Goal: Transaction & Acquisition: Purchase product/service

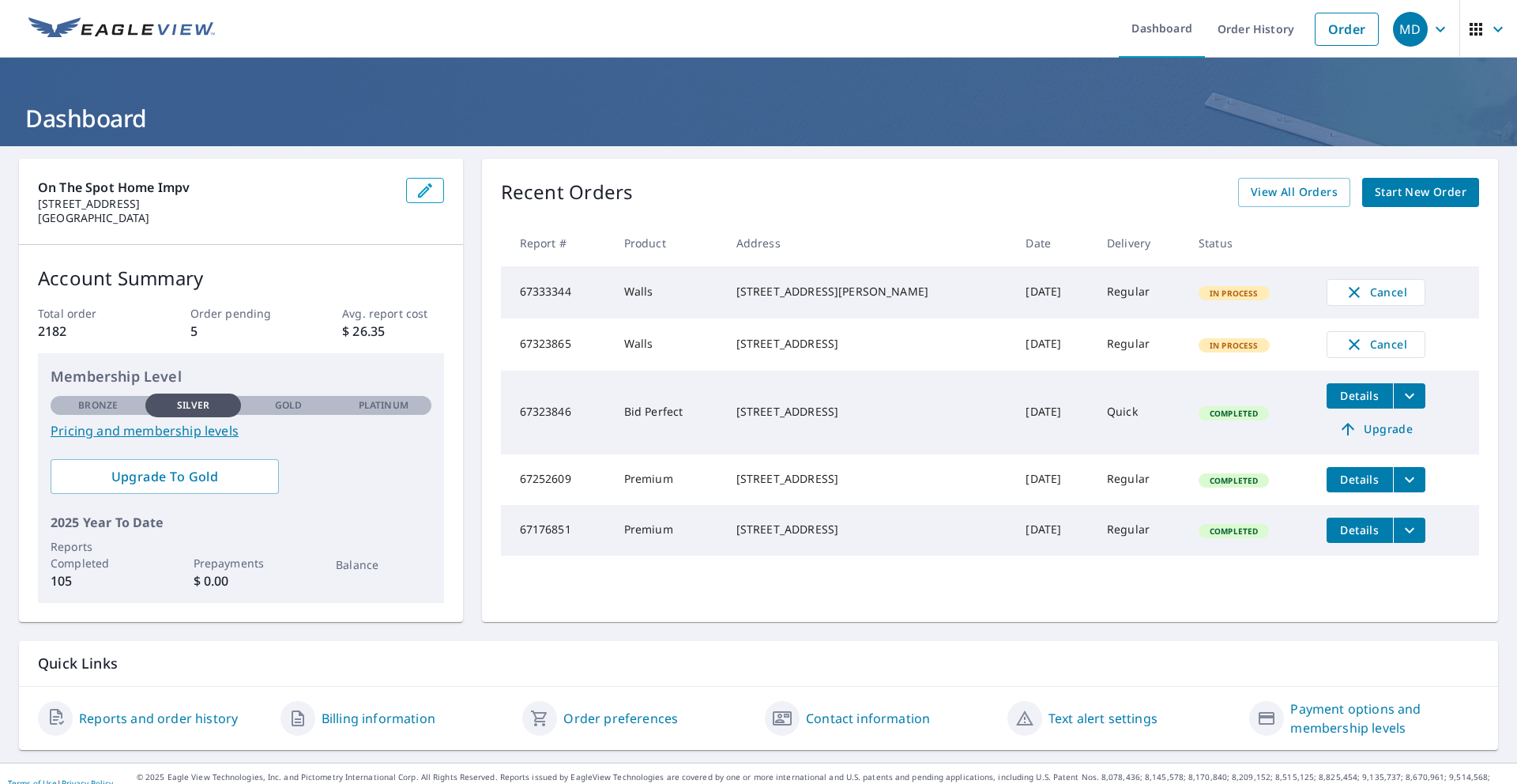
click at [1459, 194] on span "Start New Order" at bounding box center [1421, 192] width 92 height 19
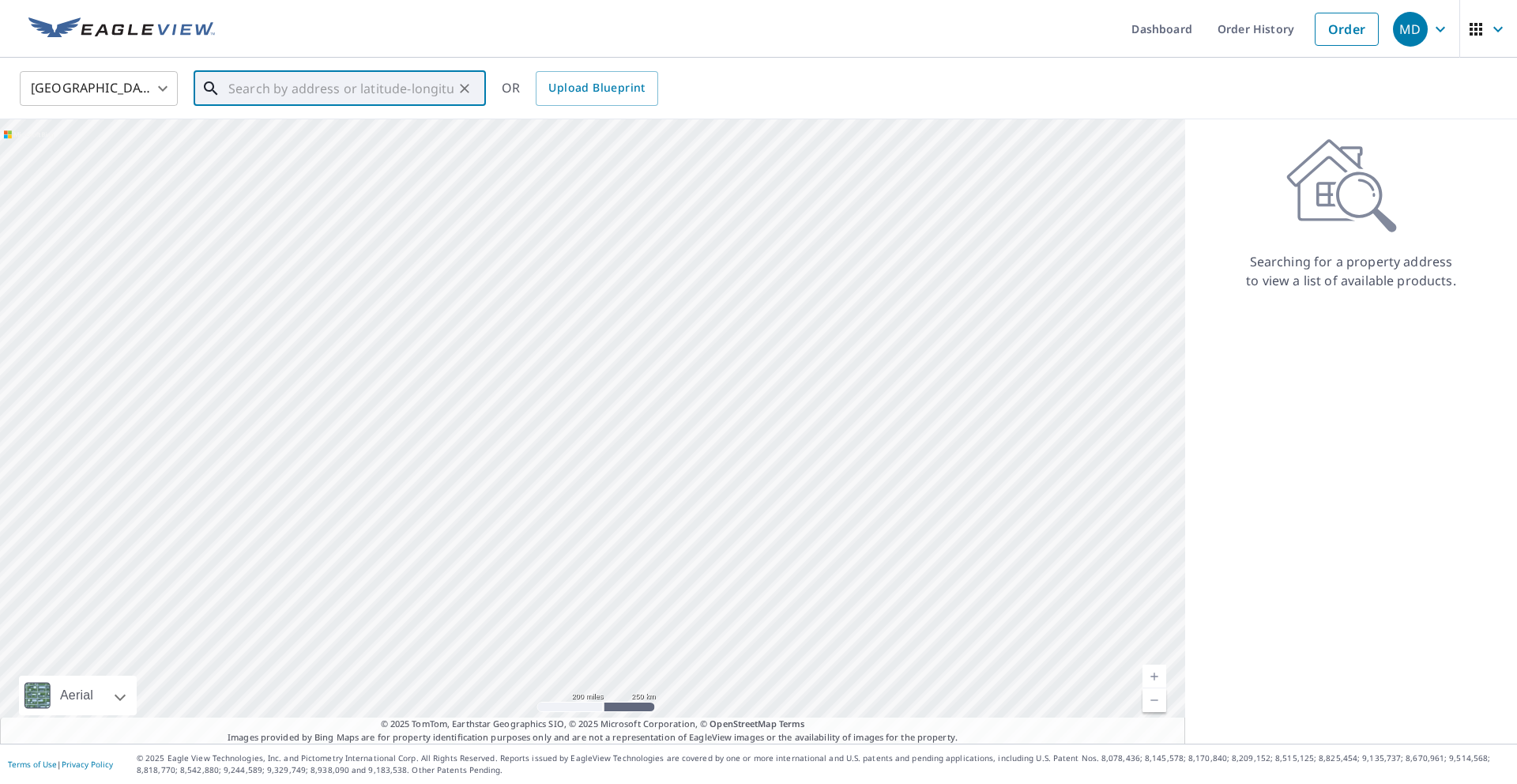
click at [296, 86] on input "text" at bounding box center [341, 88] width 225 height 44
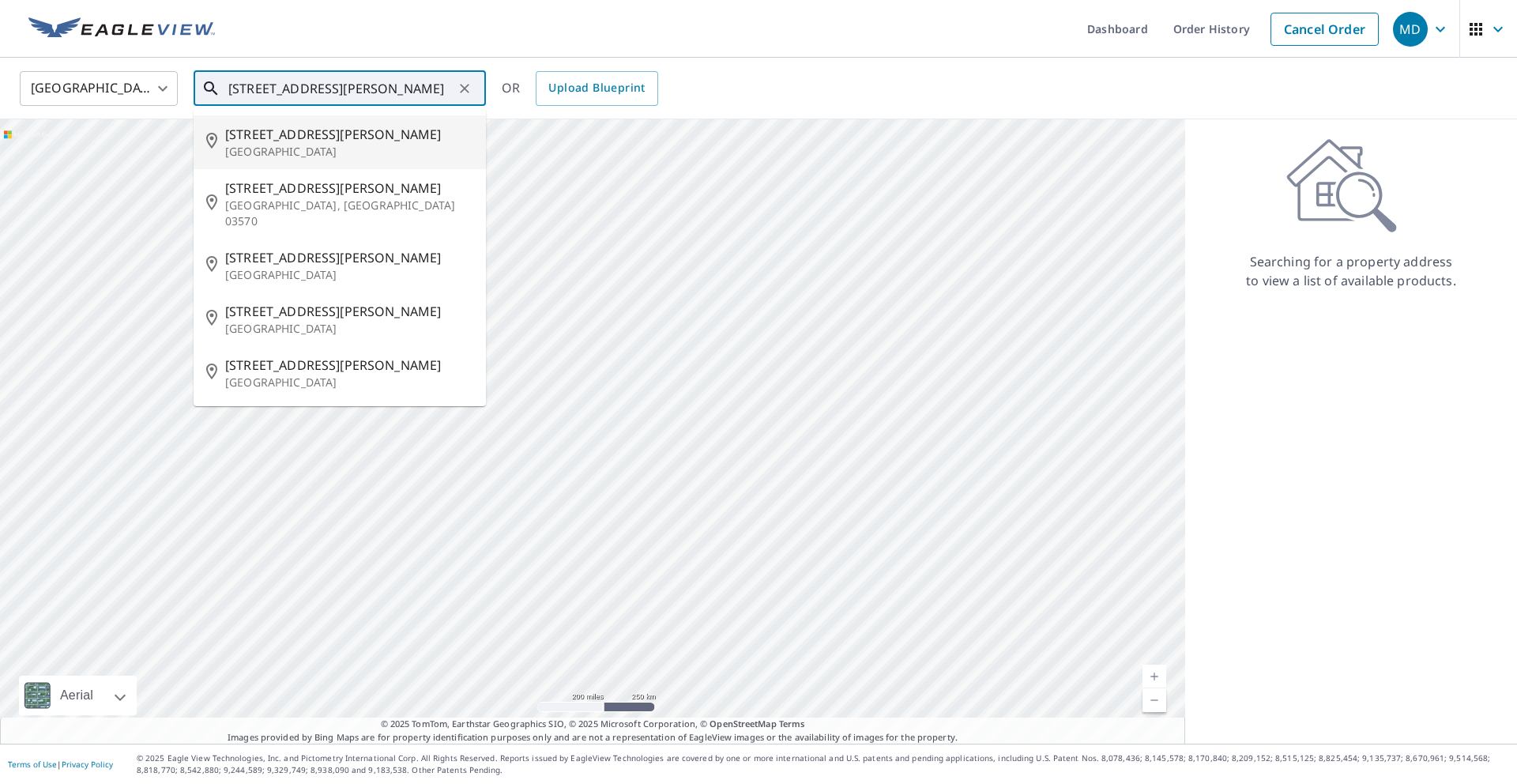
click at [242, 136] on span "[STREET_ADDRESS][PERSON_NAME]" at bounding box center [349, 134] width 248 height 19
type input "[STREET_ADDRESS][PERSON_NAME]"
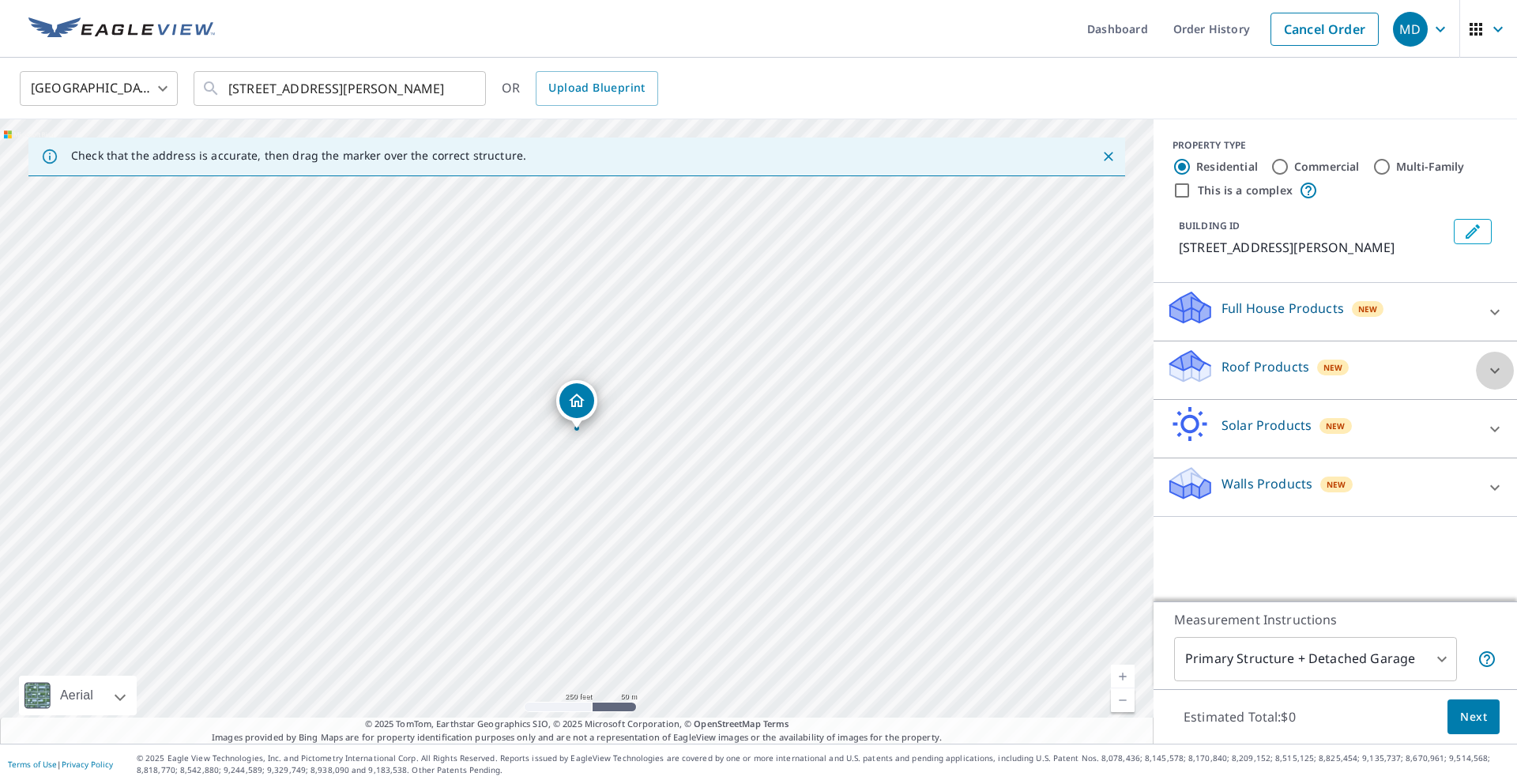
click at [1483, 374] on div at bounding box center [1495, 370] width 38 height 38
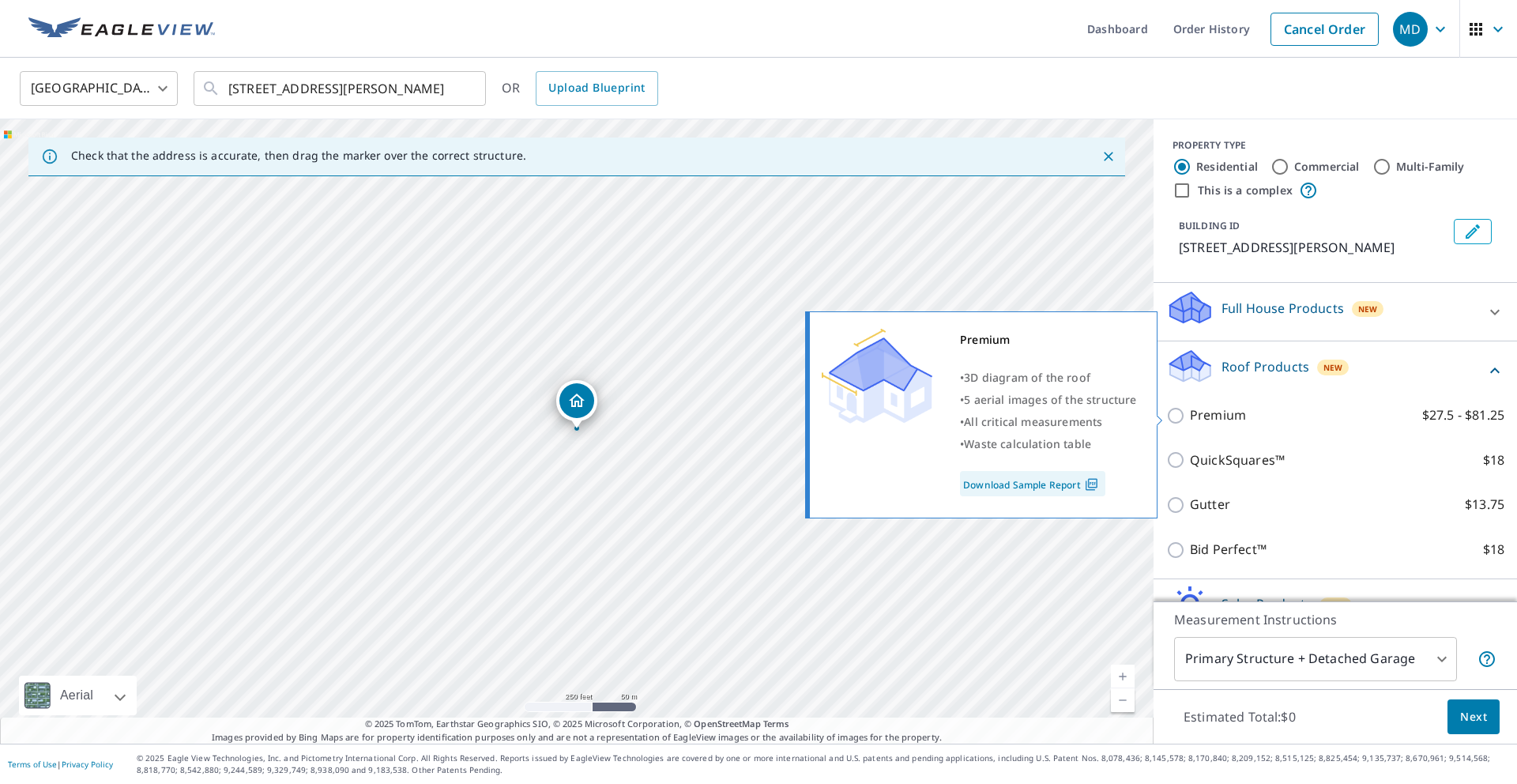
click at [1172, 418] on input "Premium $27.5 - $81.25" at bounding box center [1178, 415] width 24 height 19
checkbox input "true"
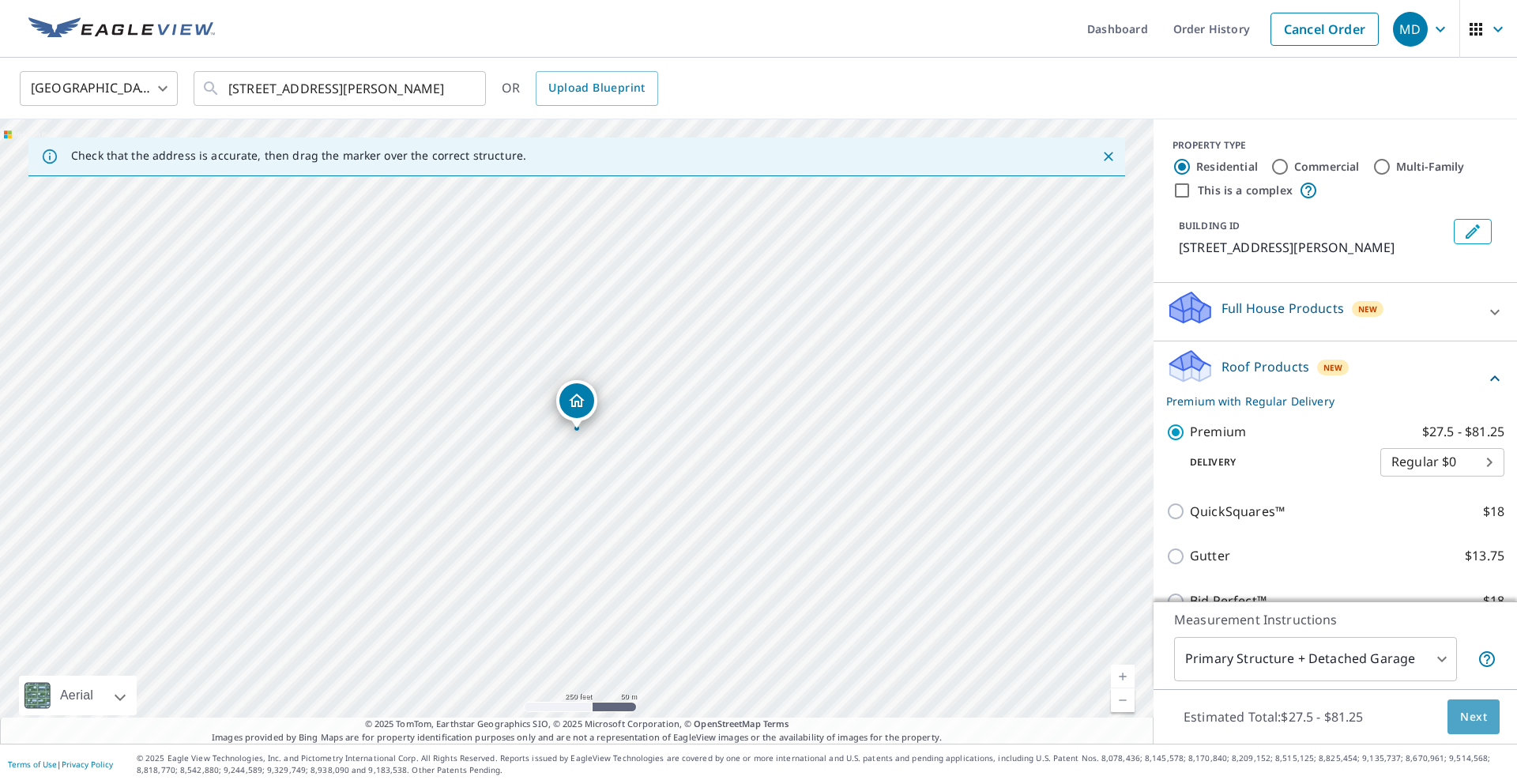
click at [1475, 710] on span "Next" at bounding box center [1474, 717] width 27 height 19
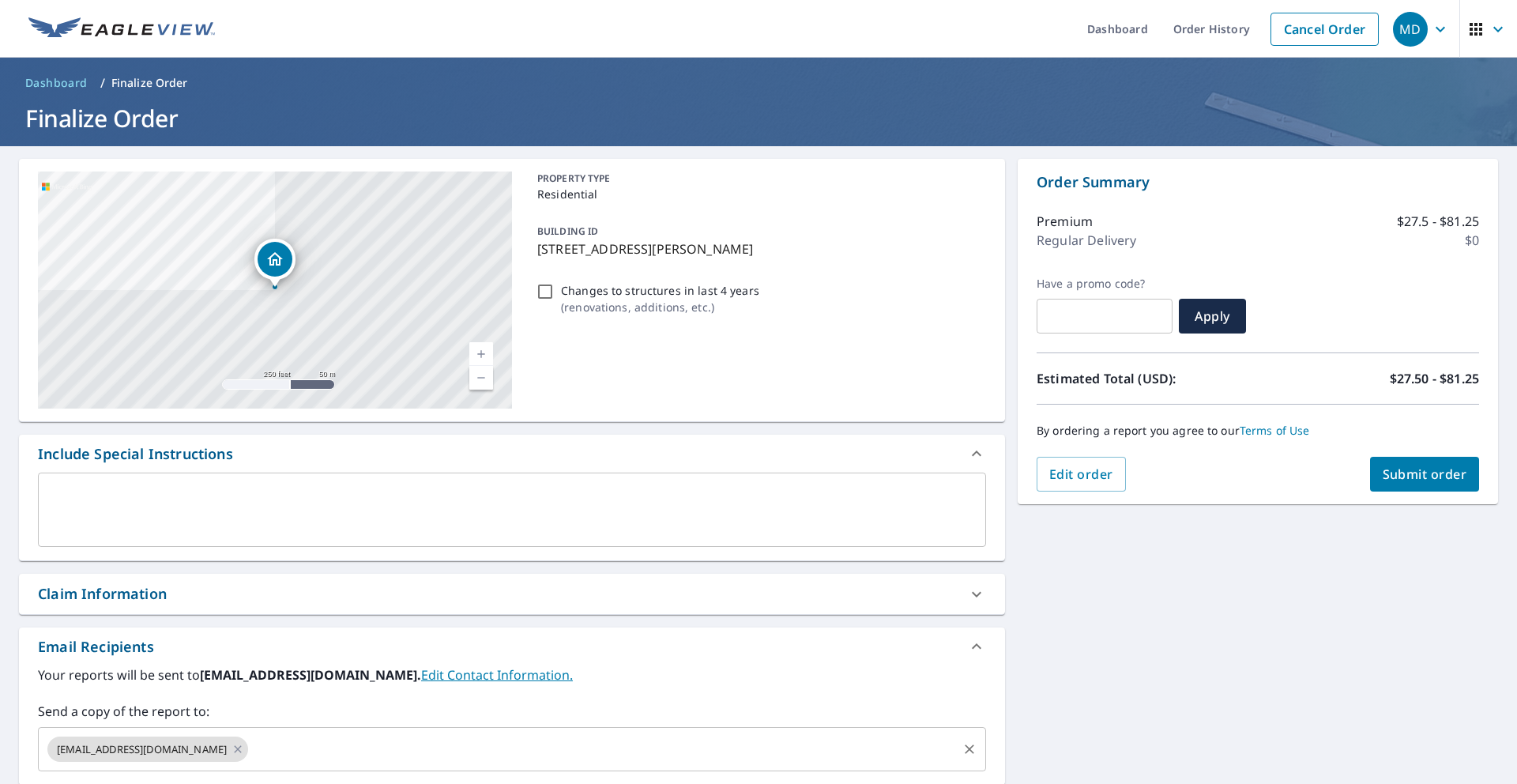
click at [260, 745] on input "text" at bounding box center [603, 749] width 705 height 30
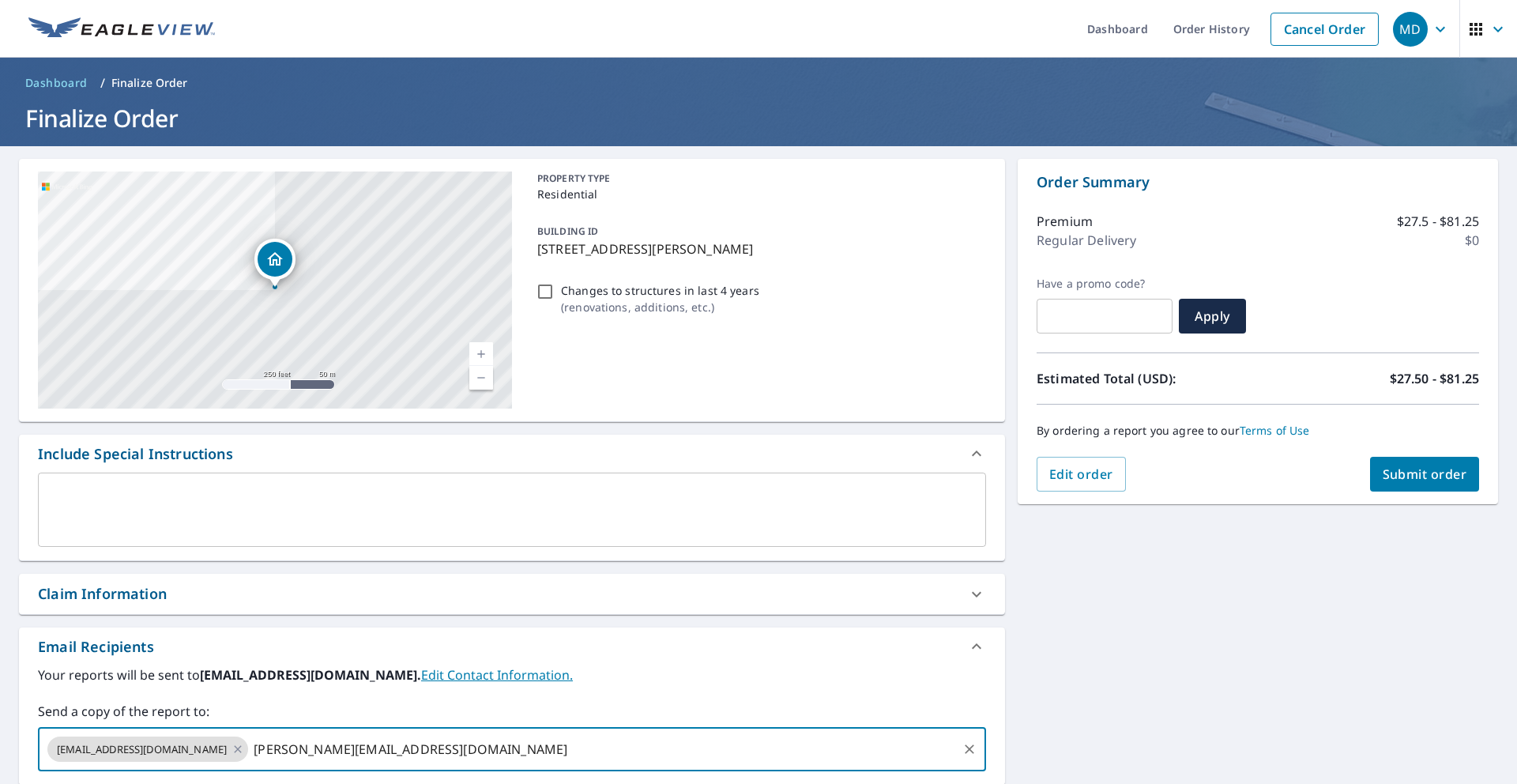
type input "[PERSON_NAME][EMAIL_ADDRESS][DOMAIN_NAME]"
click at [1449, 482] on span "Submit order" at bounding box center [1426, 474] width 85 height 18
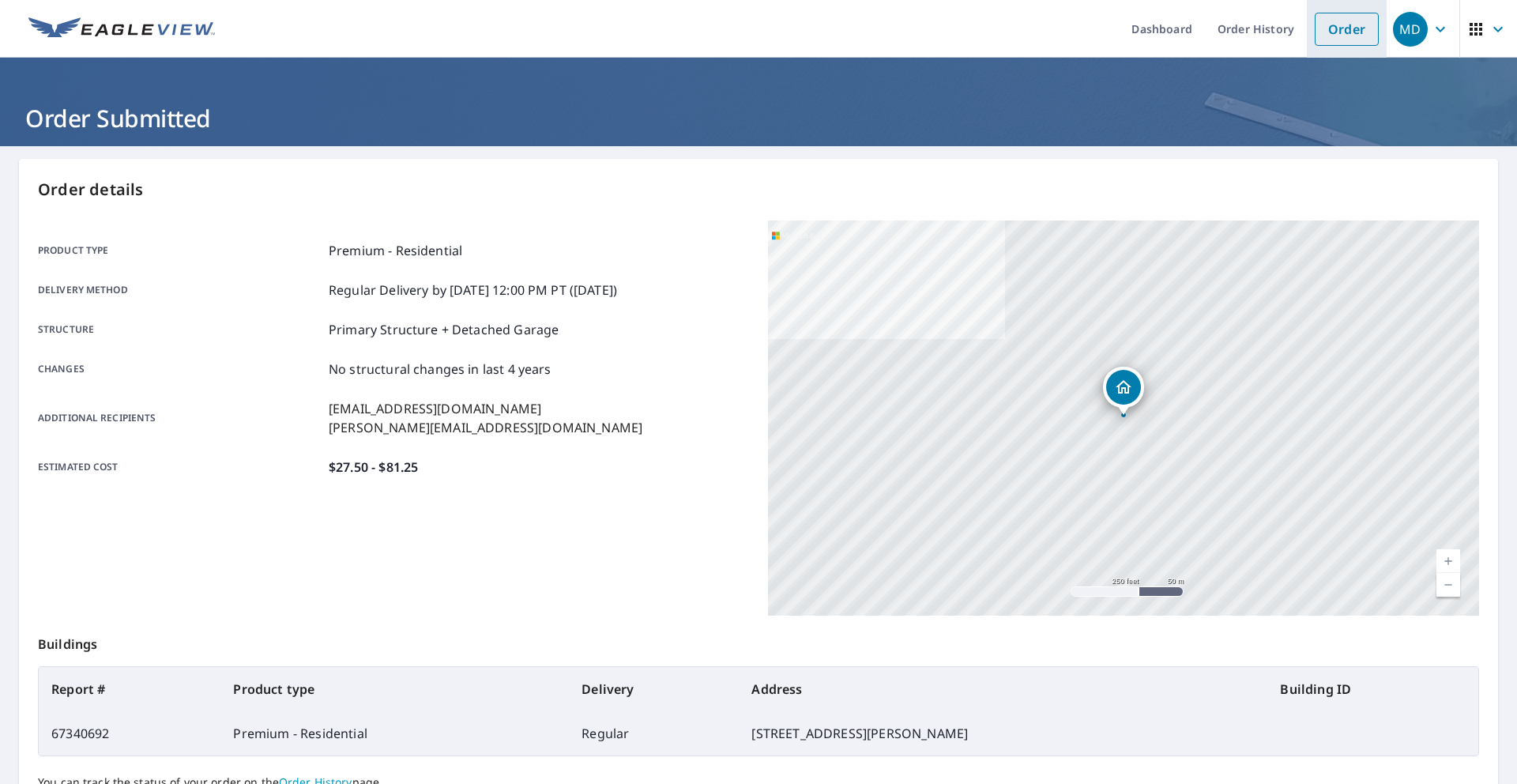
click at [1362, 34] on link "Order" at bounding box center [1347, 29] width 64 height 34
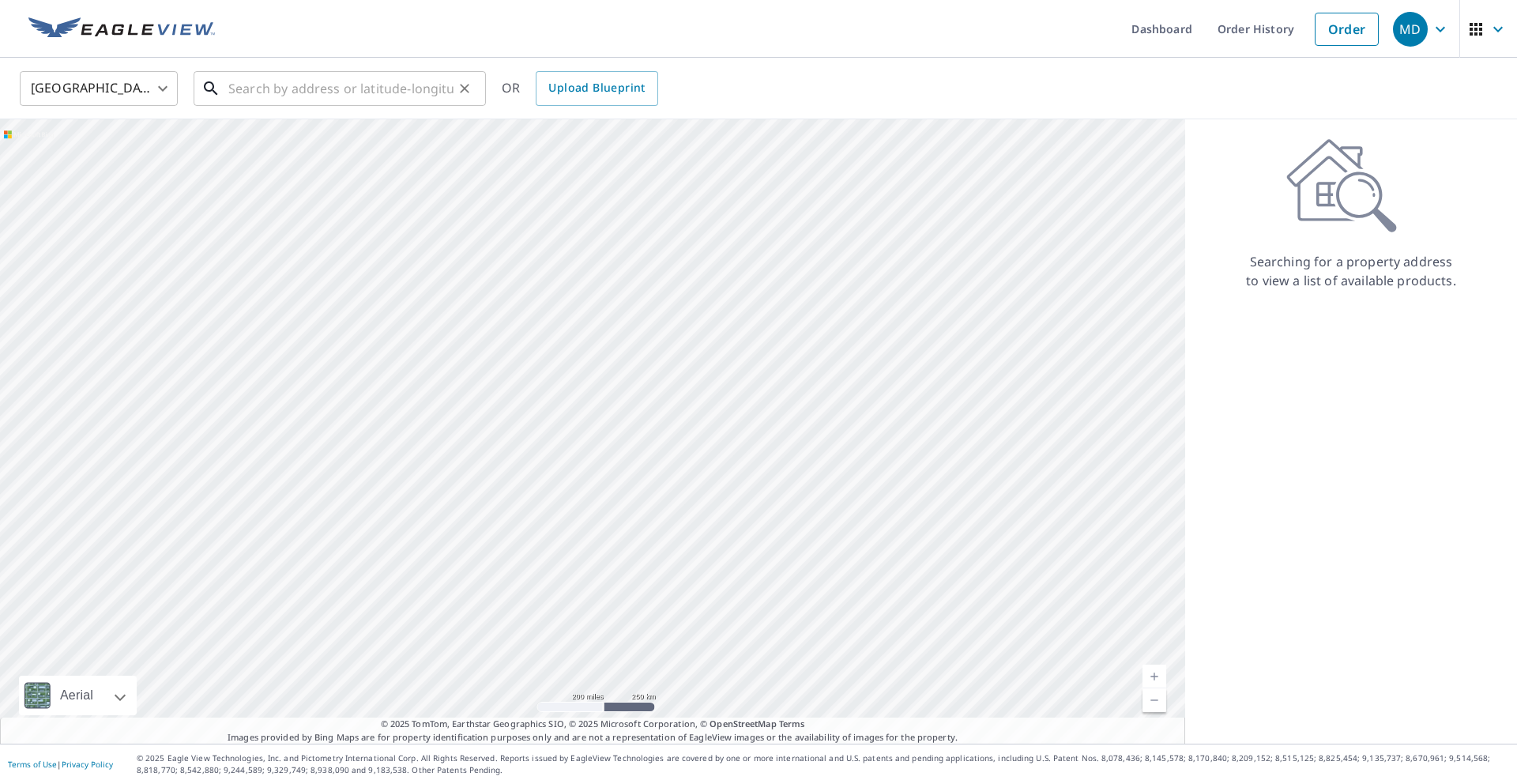
click at [264, 100] on input "text" at bounding box center [341, 88] width 225 height 44
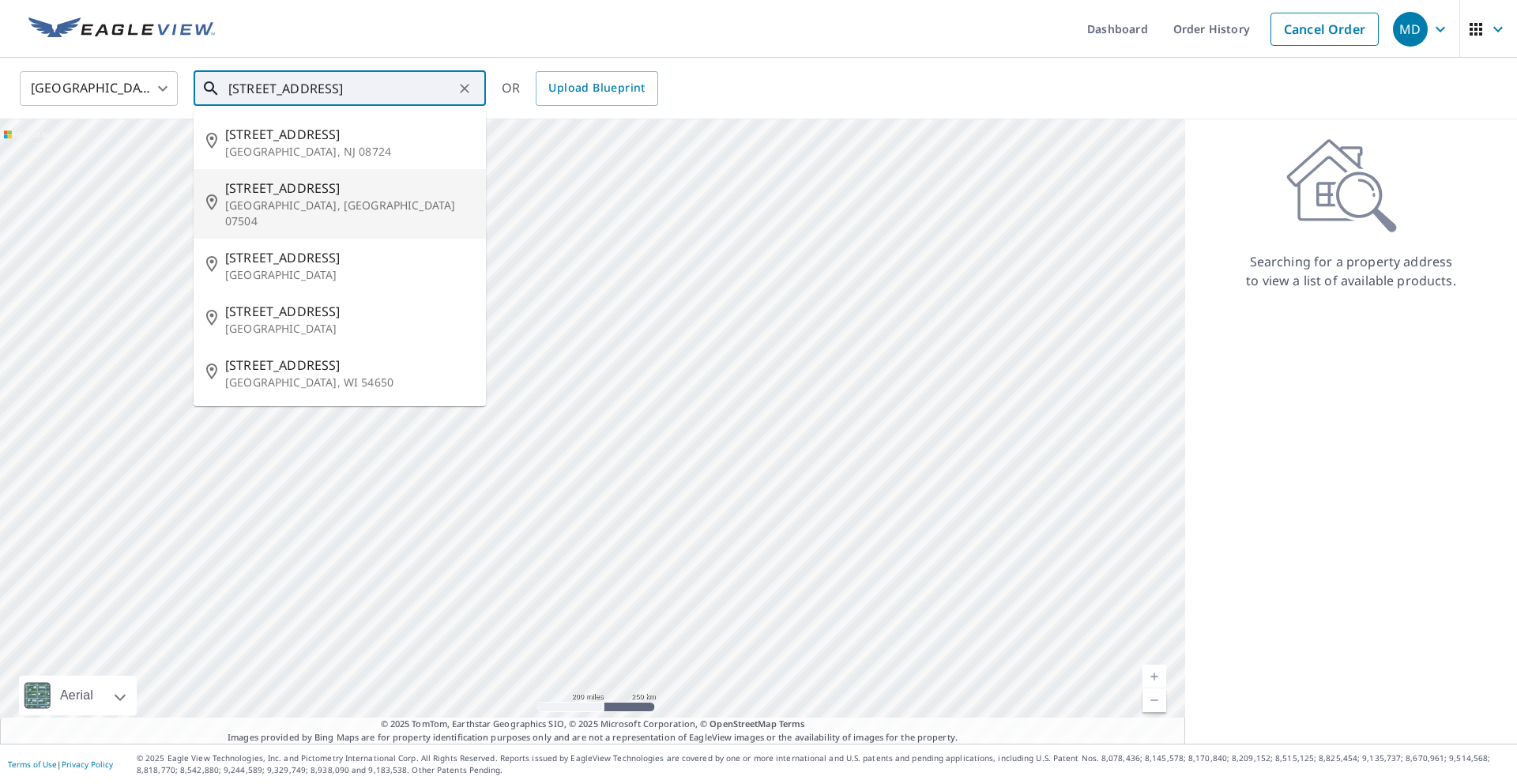
click at [278, 191] on span "[STREET_ADDRESS]" at bounding box center [349, 188] width 248 height 19
type input "[STREET_ADDRESS]"
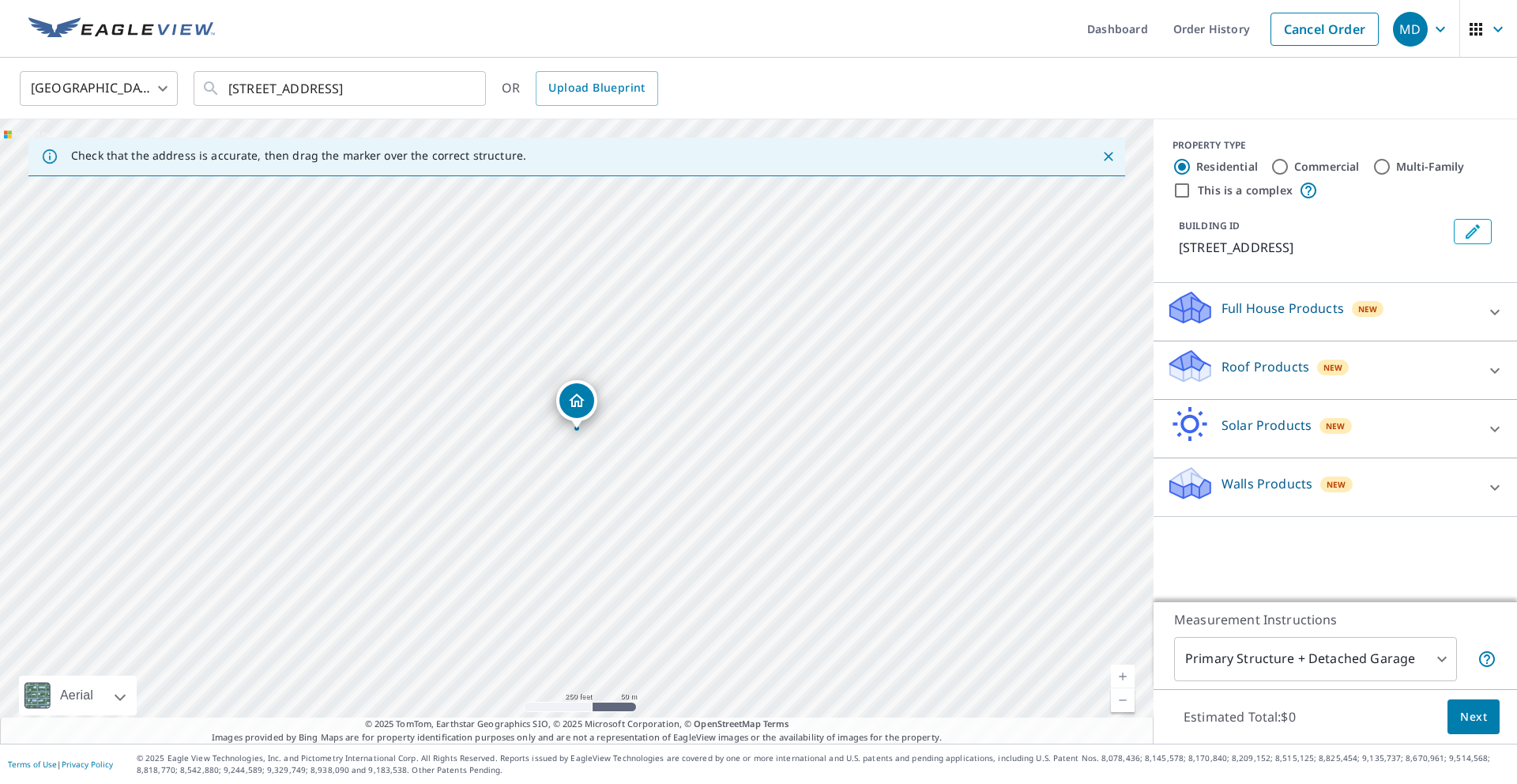
click at [1493, 487] on icon at bounding box center [1495, 487] width 10 height 5
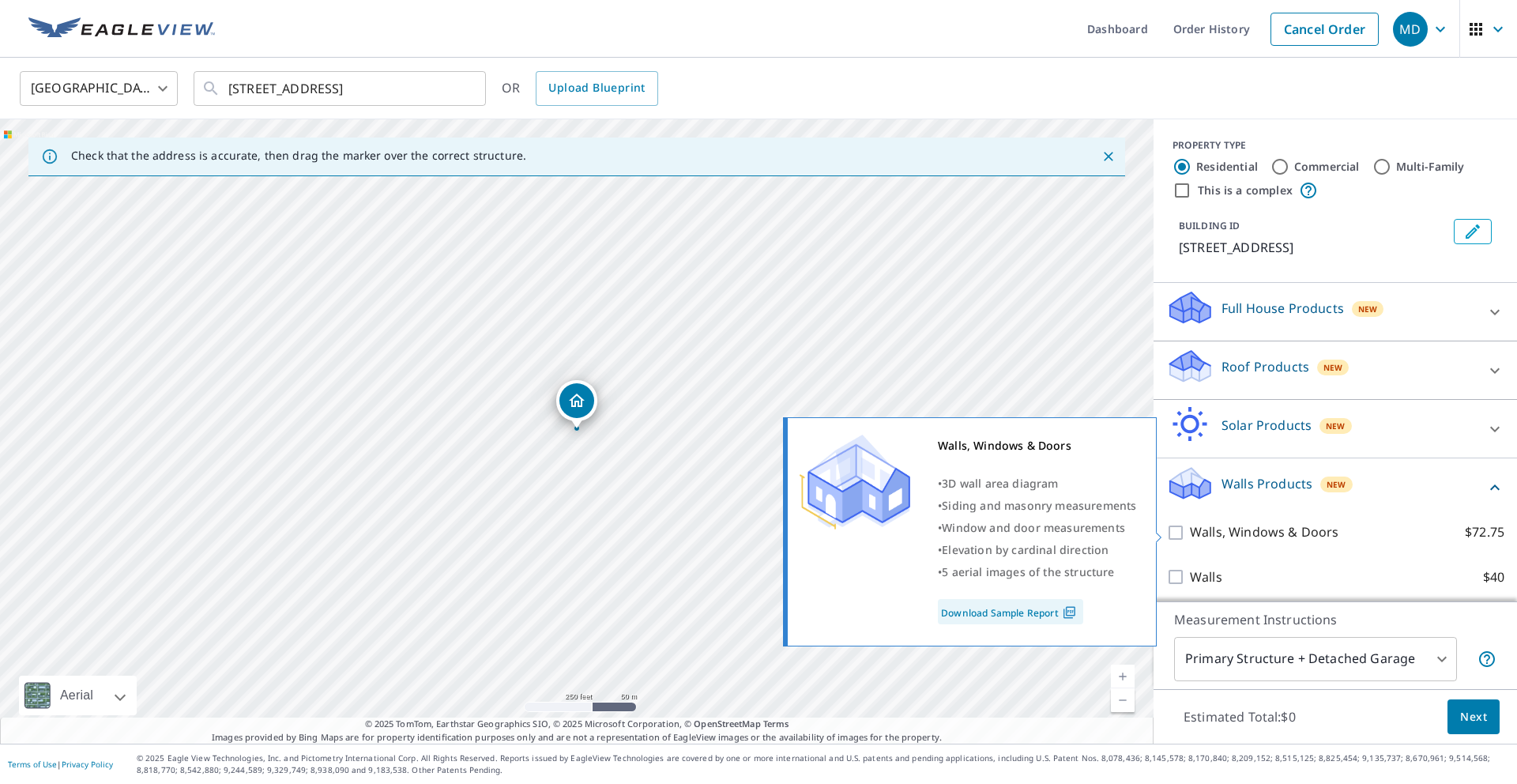
scroll to position [4, 0]
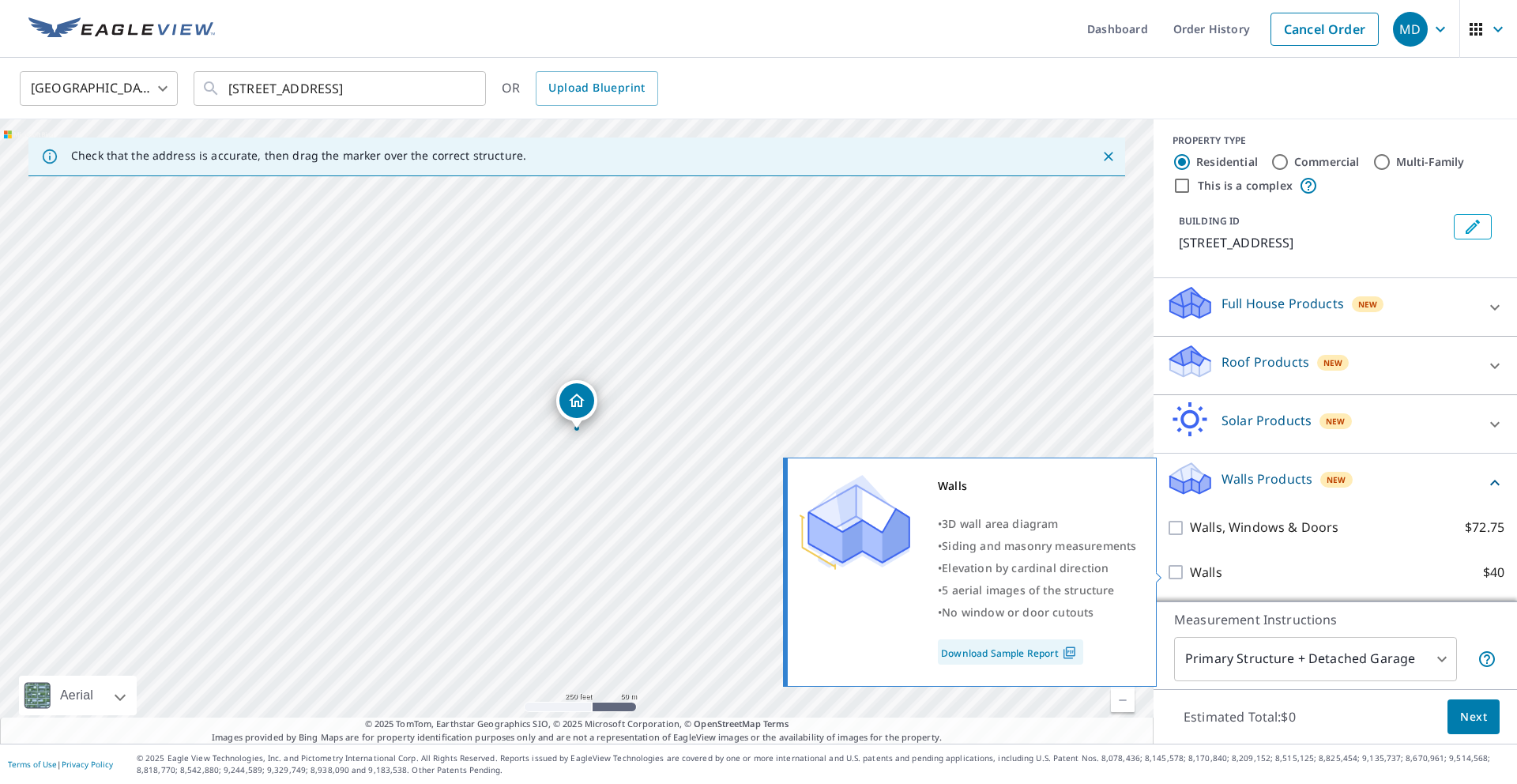
click at [1180, 571] on input "Walls $40" at bounding box center [1178, 572] width 24 height 19
checkbox input "true"
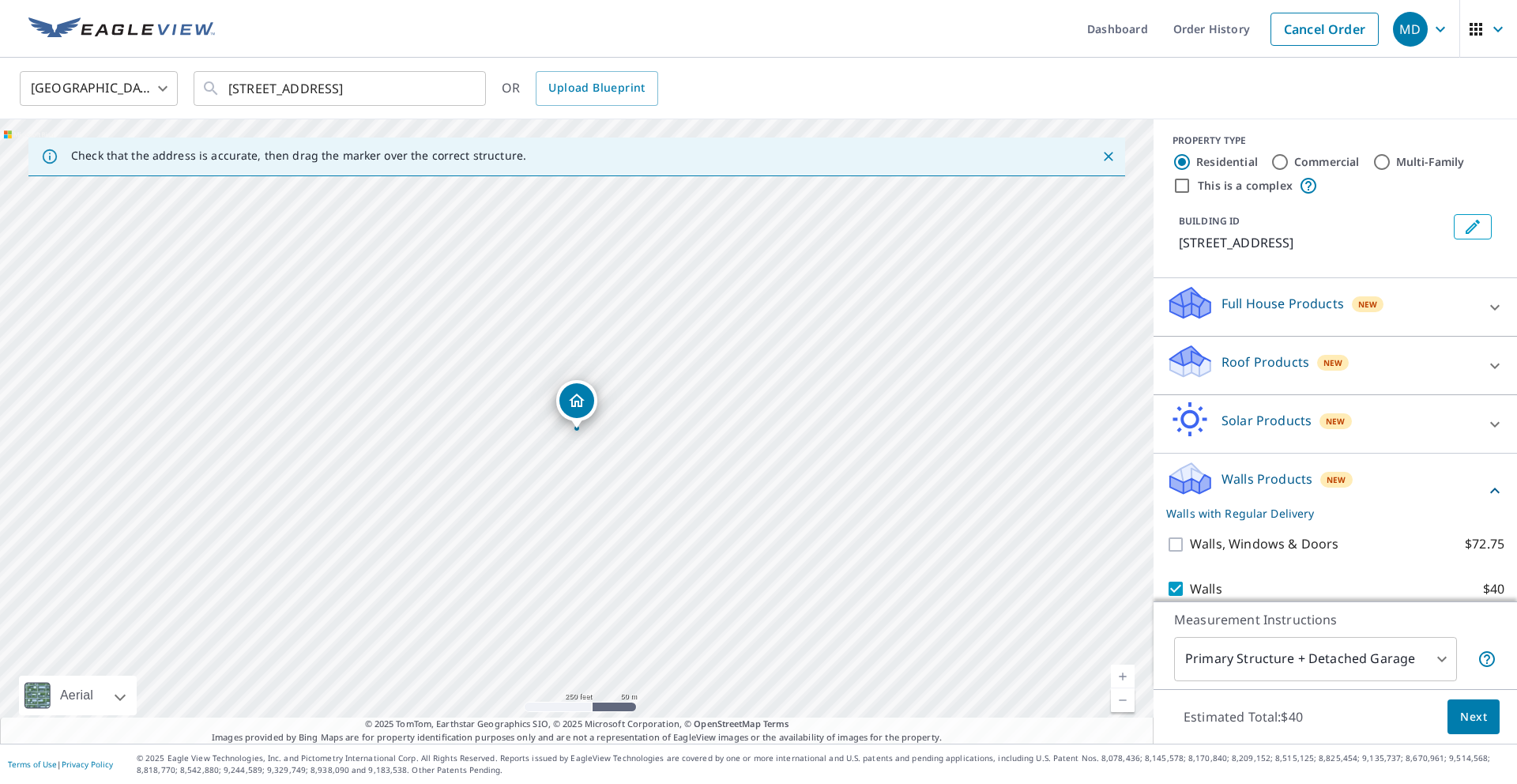
scroll to position [56, 0]
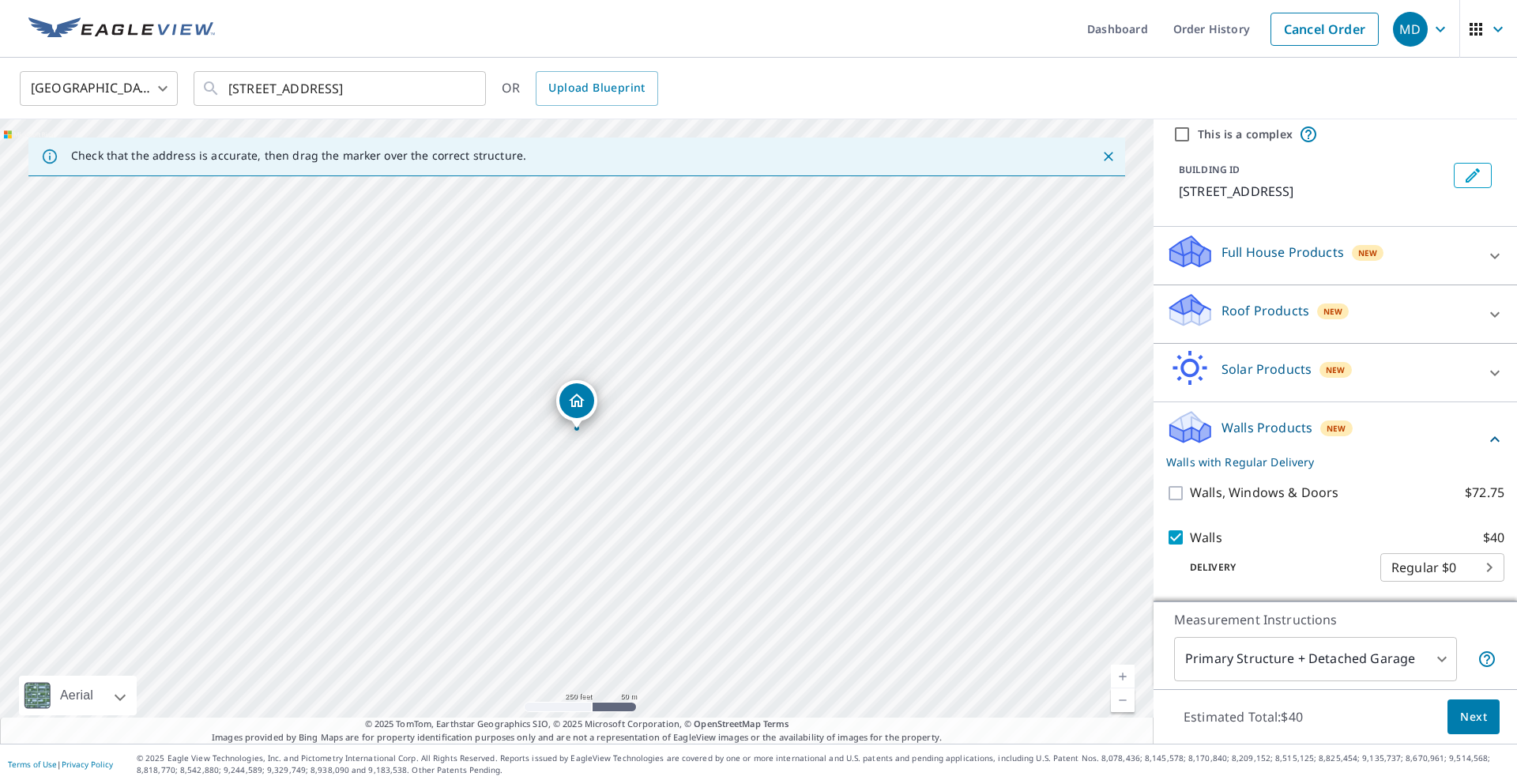
click at [1474, 716] on span "Next" at bounding box center [1474, 717] width 27 height 19
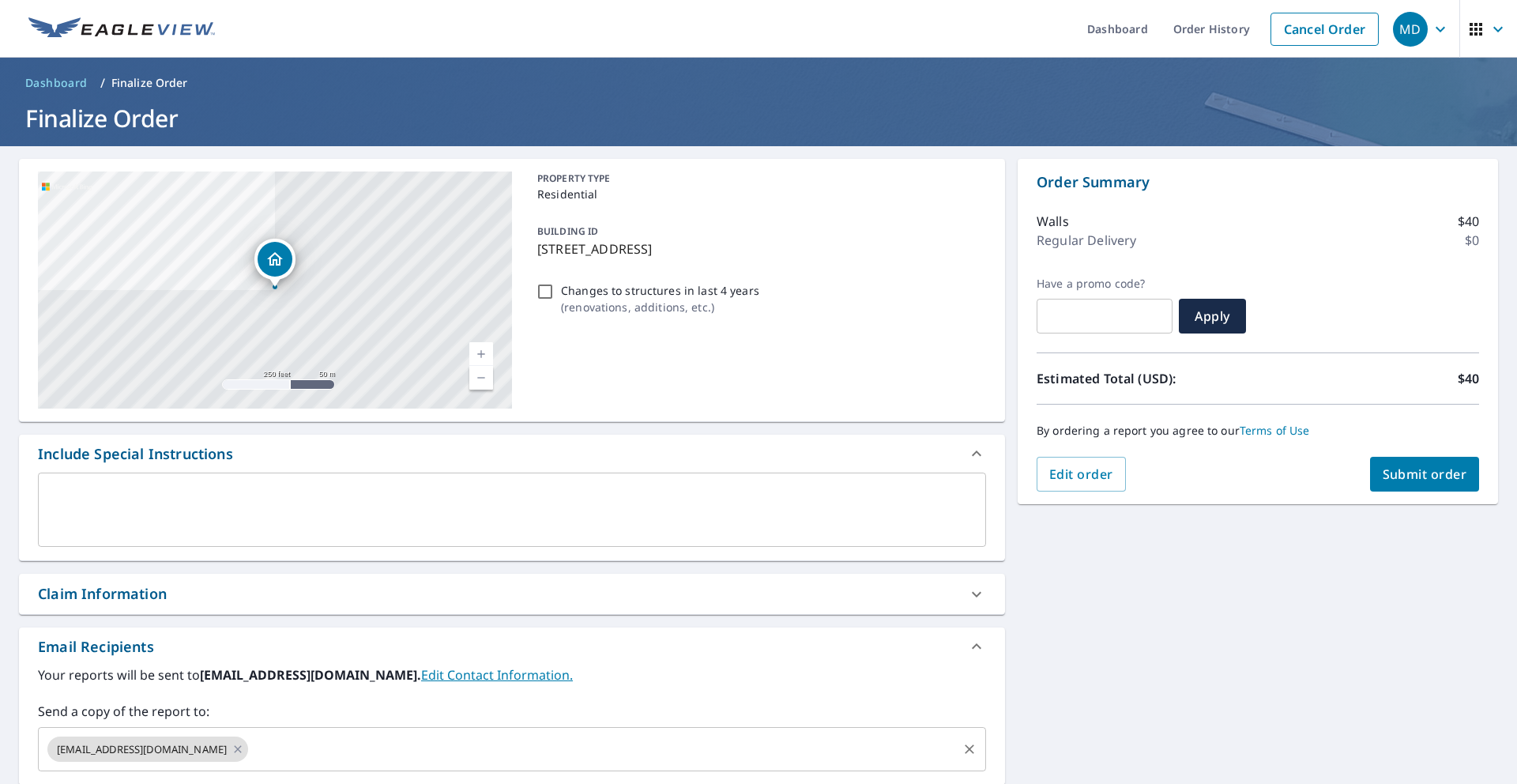
click at [250, 753] on input "text" at bounding box center [603, 749] width 705 height 30
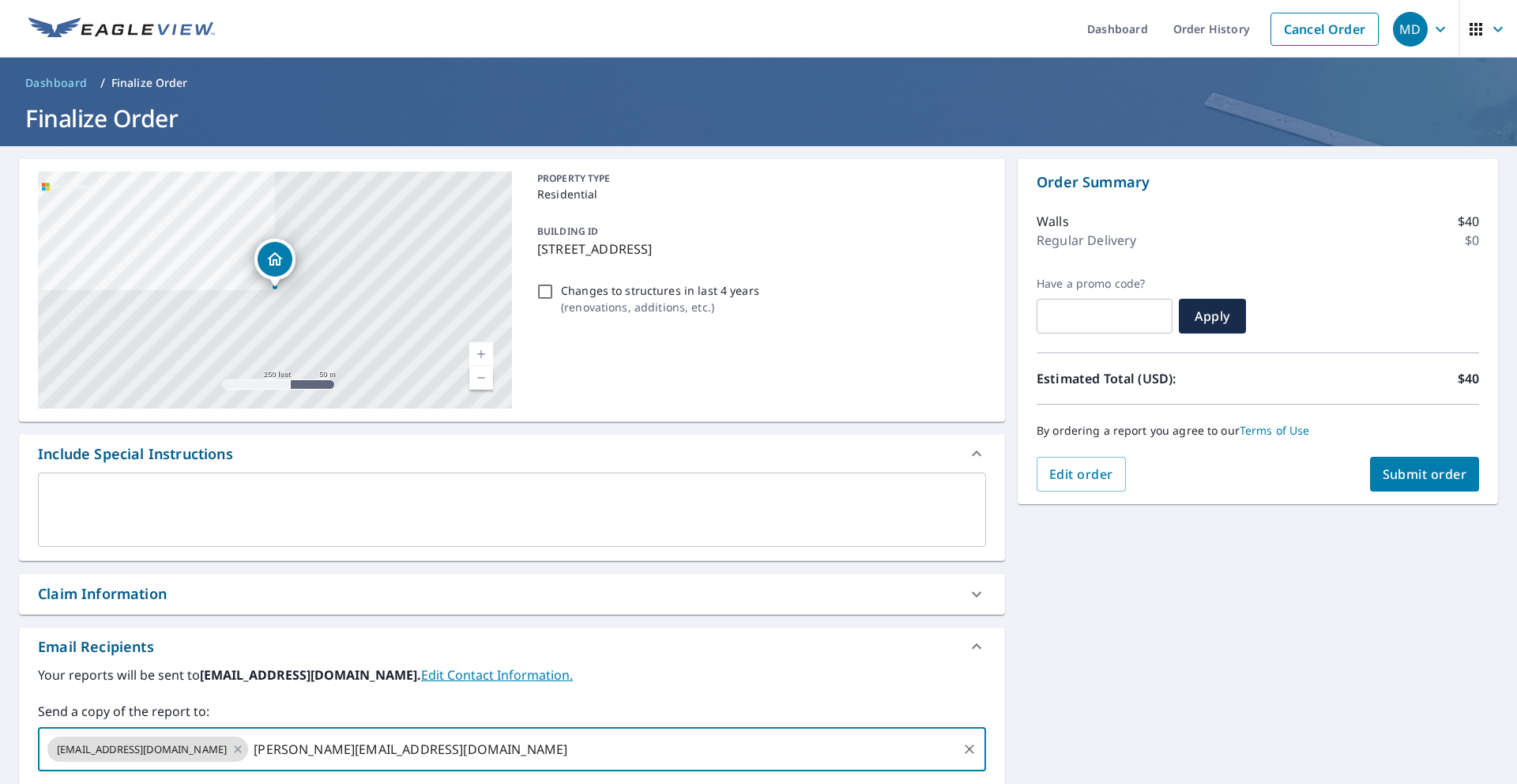
type input "[PERSON_NAME][EMAIL_ADDRESS][DOMAIN_NAME]"
click at [1399, 480] on span "Submit order" at bounding box center [1426, 474] width 85 height 18
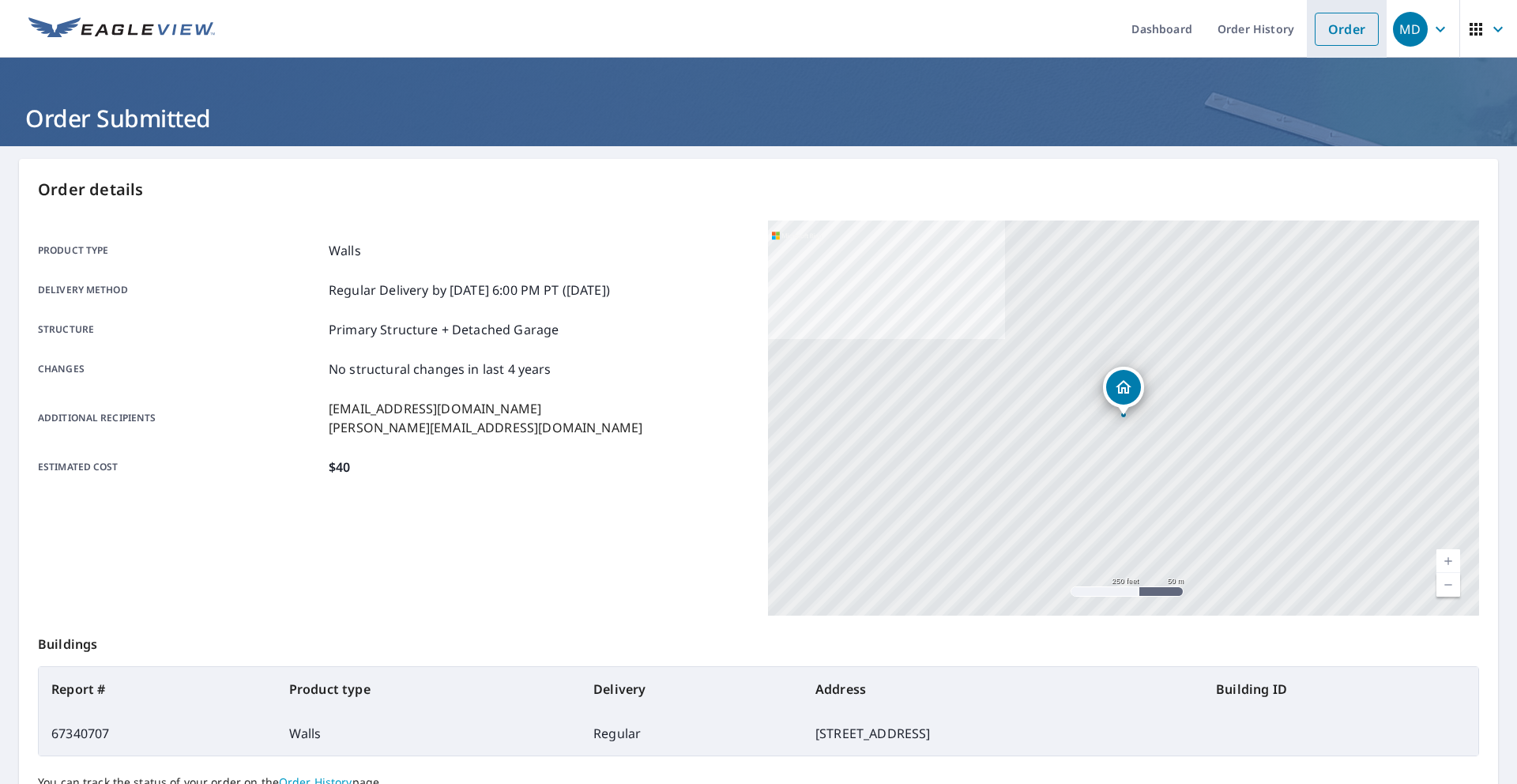
click at [1340, 40] on link "Order" at bounding box center [1347, 29] width 64 height 34
